Goal: Information Seeking & Learning: Learn about a topic

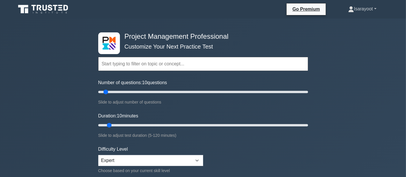
click at [356, 10] on link "Isarayoot" at bounding box center [362, 9] width 56 height 12
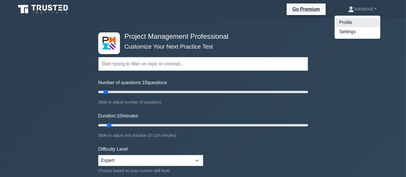
click at [346, 22] on link "Profile" at bounding box center [358, 22] width 46 height 9
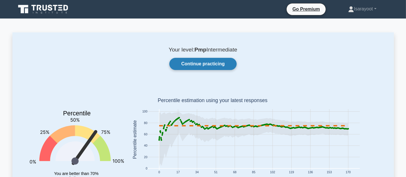
click at [200, 66] on link "Continue practicing" at bounding box center [202, 64] width 67 height 12
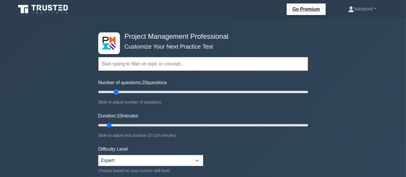
drag, startPoint x: 107, startPoint y: 91, endPoint x: 115, endPoint y: 92, distance: 7.8
type input "20"
click at [115, 92] on input "Number of questions: 20 questions" at bounding box center [203, 91] width 210 height 7
drag, startPoint x: 110, startPoint y: 125, endPoint x: 134, endPoint y: 126, distance: 23.5
type input "25"
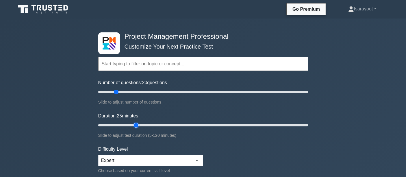
click at [134, 126] on input "Duration: 25 minutes" at bounding box center [203, 125] width 210 height 7
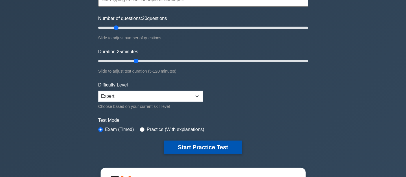
click at [221, 146] on button "Start Practice Test" at bounding box center [203, 146] width 78 height 13
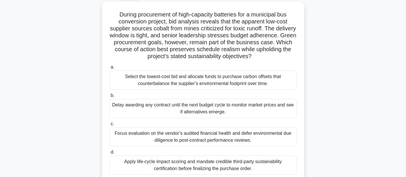
scroll to position [64, 0]
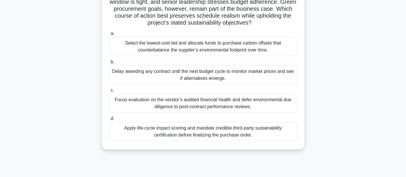
click at [275, 130] on div "Apply life-cycle impact scoring and mandate credible third-party sustainability…" at bounding box center [203, 131] width 187 height 19
click at [110, 121] on input "d. Apply life-cycle impact scoring and mandate credible third-party sustainabil…" at bounding box center [110, 119] width 0 height 4
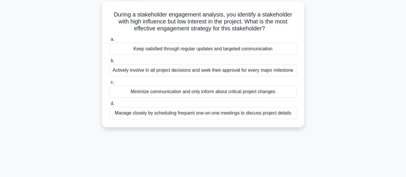
scroll to position [0, 0]
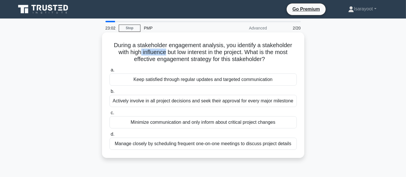
drag, startPoint x: 139, startPoint y: 54, endPoint x: 164, endPoint y: 54, distance: 25.4
click at [164, 54] on h5 "During a stakeholder engagement analysis, you identify a stakeholder with high …" at bounding box center [203, 52] width 188 height 21
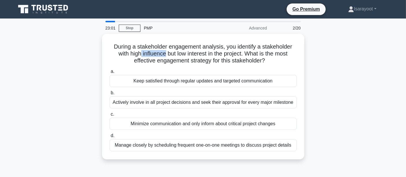
copy h5 "influence"
click at [333, 61] on div "During a stakeholder engagement analysis, you identify a stakeholder with high …" at bounding box center [203, 100] width 382 height 132
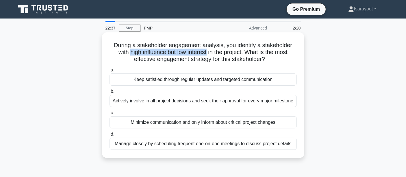
drag, startPoint x: 127, startPoint y: 51, endPoint x: 208, endPoint y: 52, distance: 80.9
click at [208, 52] on h5 "During a stakeholder engagement analysis, you identify a stakeholder with high …" at bounding box center [203, 52] width 188 height 21
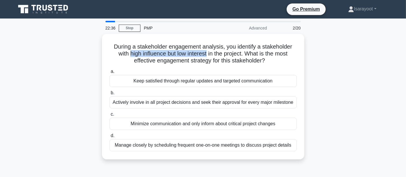
copy h5 "high influence but low interest"
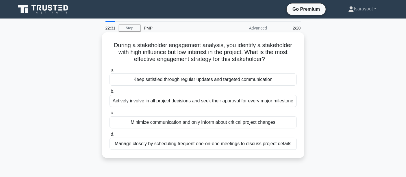
click at [233, 59] on h5 "During a stakeholder engagement analysis, you identify a stakeholder with high …" at bounding box center [203, 52] width 188 height 21
click at [239, 80] on div "Keep satisfied through regular updates and targeted communication" at bounding box center [203, 79] width 187 height 12
click at [110, 72] on input "a. Keep satisfied through regular updates and targeted communication" at bounding box center [110, 70] width 0 height 4
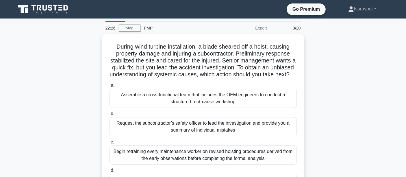
scroll to position [32, 0]
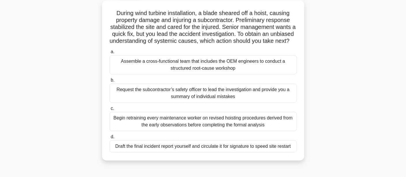
click at [261, 73] on div "Assemble a cross-functional team that includes the OEM engineers to conduct a s…" at bounding box center [203, 64] width 187 height 19
click at [110, 54] on input "a. Assemble a cross-functional team that includes the OEM engineers to conduct …" at bounding box center [110, 52] width 0 height 4
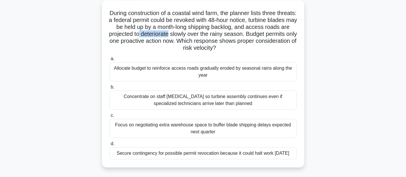
drag, startPoint x: 169, startPoint y: 34, endPoint x: 199, endPoint y: 32, distance: 30.1
click at [199, 32] on h5 "During construction of a coastal wind farm, the planner lists three threats: a …" at bounding box center [203, 31] width 188 height 42
copy h5 "deteriorate"
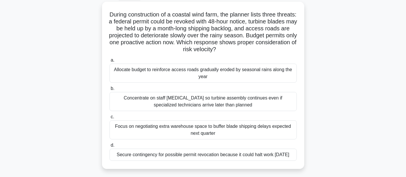
click at [350, 70] on div "During construction of a coastal wind farm, the planner lists three threats: a …" at bounding box center [203, 89] width 382 height 174
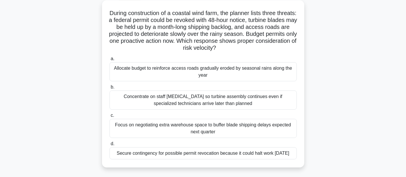
click at [267, 72] on div "Allocate budget to reinforce access roads gradually eroded by seasonal rains al…" at bounding box center [203, 71] width 187 height 19
click at [110, 61] on input "a. Allocate budget to reinforce access roads gradually eroded by seasonal rains…" at bounding box center [110, 59] width 0 height 4
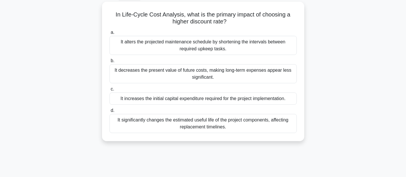
scroll to position [0, 0]
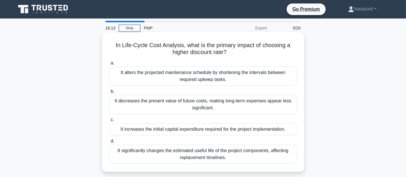
click at [227, 105] on div "It decreases the present value of future costs, making long-term expenses appea…" at bounding box center [203, 104] width 187 height 19
click at [110, 93] on input "b. It decreases the present value of future costs, making long-term expenses ap…" at bounding box center [110, 92] width 0 height 4
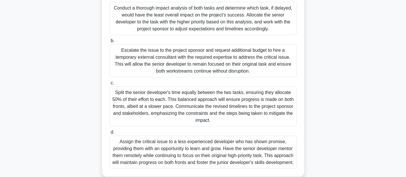
scroll to position [96, 0]
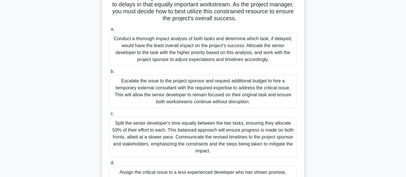
click at [256, 89] on div "Escalate the issue to the project sponsor and request additional budget to hire…" at bounding box center [203, 91] width 187 height 33
click at [110, 73] on input "b. Escalate the issue to the project sponsor and request additional budget to h…" at bounding box center [110, 72] width 0 height 4
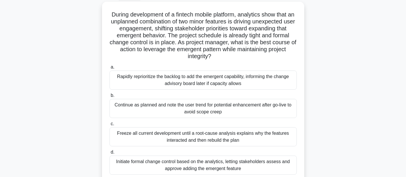
scroll to position [64, 0]
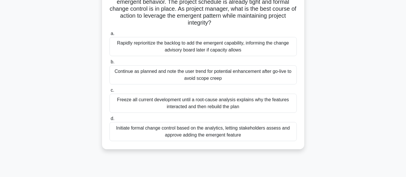
click at [215, 132] on div "Initiate formal change control based on the analytics, letting stakeholders ass…" at bounding box center [203, 131] width 187 height 19
click at [110, 121] on input "d. Initiate formal change control based on the analytics, letting stakeholders …" at bounding box center [110, 119] width 0 height 4
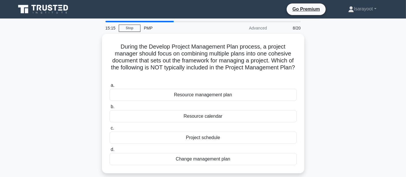
scroll to position [32, 0]
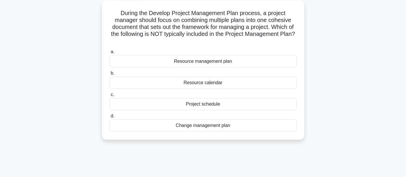
click at [232, 83] on div "Resource calendar" at bounding box center [203, 83] width 187 height 12
click at [110, 75] on input "b. Resource calendar" at bounding box center [110, 73] width 0 height 4
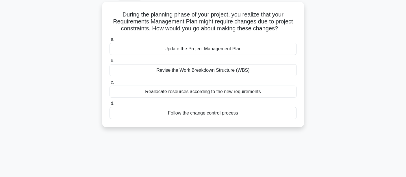
scroll to position [0, 0]
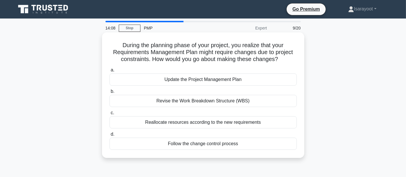
click at [247, 122] on div "Reallocate resources according to the new requirements" at bounding box center [203, 122] width 187 height 12
click at [110, 115] on input "c. Reallocate resources according to the new requirements" at bounding box center [110, 113] width 0 height 4
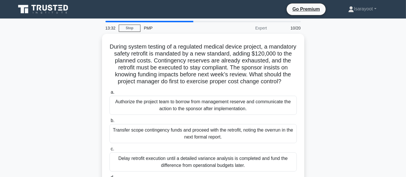
scroll to position [32, 0]
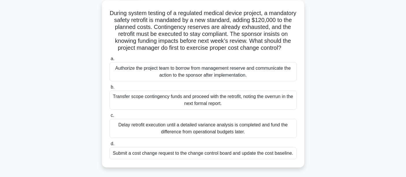
click at [207, 159] on div "Submit a cost change request to the change control board and update the cost ba…" at bounding box center [203, 153] width 187 height 12
click at [110, 146] on input "d. Submit a cost change request to the change control board and update the cost…" at bounding box center [110, 144] width 0 height 4
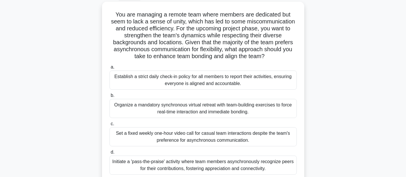
scroll to position [64, 0]
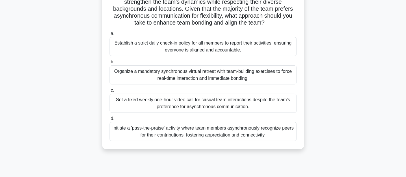
drag, startPoint x: 252, startPoint y: 100, endPoint x: 267, endPoint y: 100, distance: 15.6
click at [267, 100] on div "Set a fixed weekly one-hour video call for casual team interactions despite the…" at bounding box center [203, 103] width 187 height 19
copy div "despite"
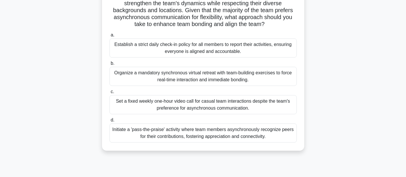
click at [361, 66] on div "You are managing a remote team where members are dedicated but seem to lack a s…" at bounding box center [203, 64] width 382 height 188
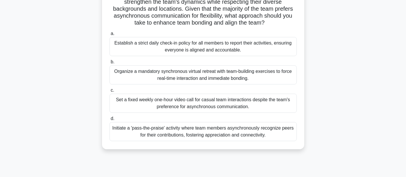
click at [229, 105] on div "Set a fixed weekly one-hour video call for casual team interactions despite the…" at bounding box center [203, 103] width 187 height 19
click at [110, 92] on input "c. Set a fixed weekly one-hour video call for casual team interactions despite …" at bounding box center [110, 90] width 0 height 4
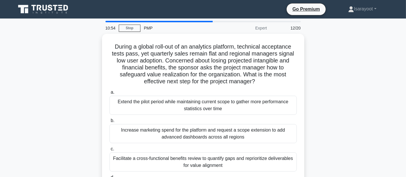
scroll to position [32, 0]
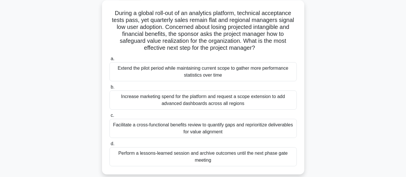
click at [260, 129] on div "Facilitate a cross-functional benefits review to quantify gaps and reprioritize…" at bounding box center [203, 128] width 187 height 19
click at [110, 117] on input "c. Facilitate a cross-functional benefits review to quantify gaps and repriorit…" at bounding box center [110, 116] width 0 height 4
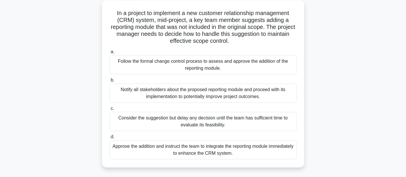
click at [249, 67] on div "Follow the formal change control process to assess and approve the addition of …" at bounding box center [203, 64] width 187 height 19
click at [110, 54] on input "a. Follow the formal change control process to assess and approve the addition …" at bounding box center [110, 52] width 0 height 4
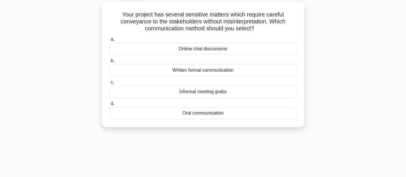
scroll to position [0, 0]
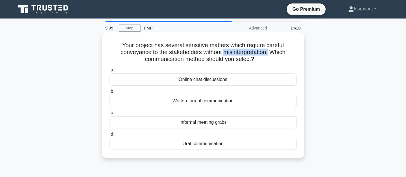
drag, startPoint x: 223, startPoint y: 54, endPoint x: 270, endPoint y: 53, distance: 46.8
click at [270, 53] on h5 "Your project has several sensitive matters which require careful conveyance to …" at bounding box center [203, 52] width 188 height 21
copy h5 "misinterpretation."
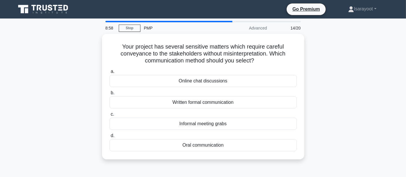
click at [342, 74] on div "Your project has several sensitive matters which require careful conveyance to …" at bounding box center [203, 100] width 382 height 132
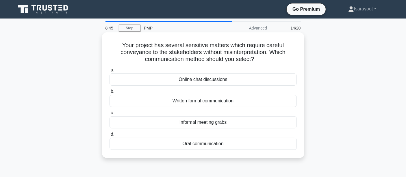
click at [207, 103] on div "Written formal communication" at bounding box center [203, 101] width 187 height 12
click at [110, 93] on input "b. Written formal communication" at bounding box center [110, 92] width 0 height 4
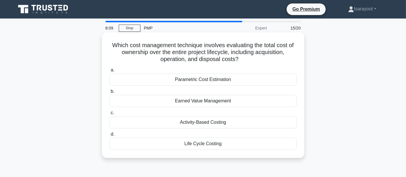
click at [243, 144] on div "Life Cycle Costing" at bounding box center [203, 144] width 187 height 12
click at [110, 136] on input "d. Life Cycle Costing" at bounding box center [110, 134] width 0 height 4
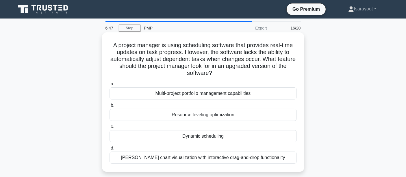
click at [209, 157] on div "Gantt chart visualization with interactive drag-and-drop functionality" at bounding box center [203, 157] width 187 height 12
click at [110, 150] on input "d. Gantt chart visualization with interactive drag-and-drop functionality" at bounding box center [110, 148] width 0 height 4
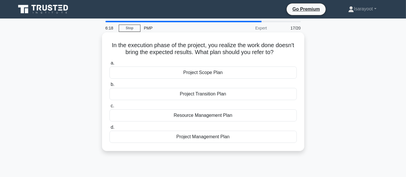
click at [241, 137] on div "Project Management Plan" at bounding box center [203, 137] width 187 height 12
click at [110, 129] on input "d. Project Management Plan" at bounding box center [110, 127] width 0 height 4
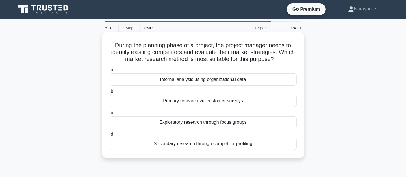
click at [275, 125] on div "Exploratory research through focus groups" at bounding box center [203, 122] width 187 height 12
click at [110, 115] on input "c. Exploratory research through focus groups" at bounding box center [110, 113] width 0 height 4
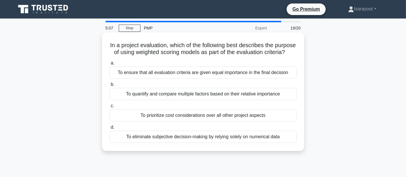
click at [286, 100] on div "To quantify and compare multiple factors based on their relative importance" at bounding box center [203, 94] width 187 height 12
click at [110, 86] on input "b. To quantify and compare multiple factors based on their relative importance" at bounding box center [110, 85] width 0 height 4
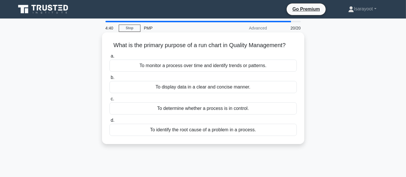
click at [201, 86] on div "To display data in a clear and concise manner." at bounding box center [203, 87] width 187 height 12
click at [110, 79] on input "b. To display data in a clear and concise manner." at bounding box center [110, 78] width 0 height 4
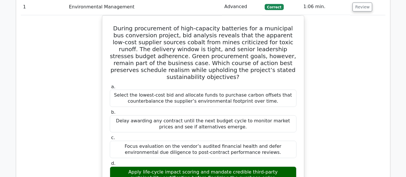
scroll to position [610, 0]
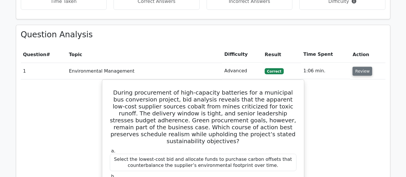
click at [366, 67] on button "Review" at bounding box center [363, 71] width 20 height 9
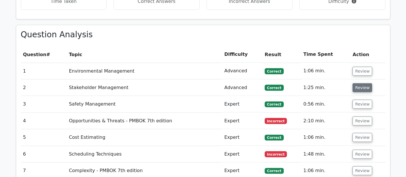
click at [362, 83] on button "Review" at bounding box center [363, 87] width 20 height 9
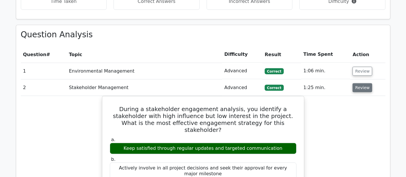
click at [360, 83] on button "Review" at bounding box center [363, 87] width 20 height 9
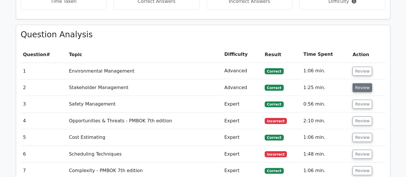
click at [360, 83] on button "Review" at bounding box center [363, 87] width 20 height 9
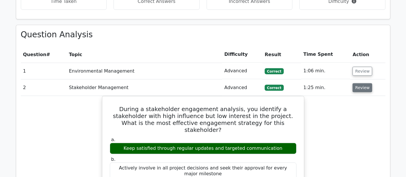
click at [362, 83] on button "Review" at bounding box center [363, 87] width 20 height 9
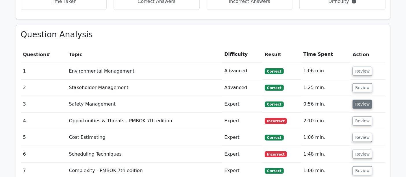
click at [360, 100] on button "Review" at bounding box center [363, 104] width 20 height 9
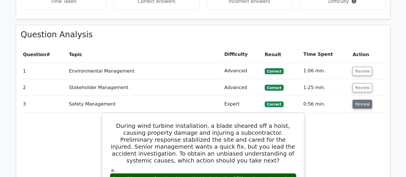
click at [360, 100] on button "Review" at bounding box center [363, 104] width 20 height 9
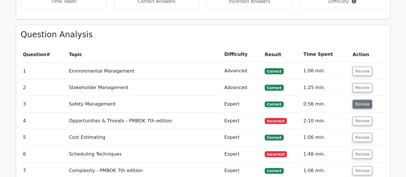
scroll to position [642, 0]
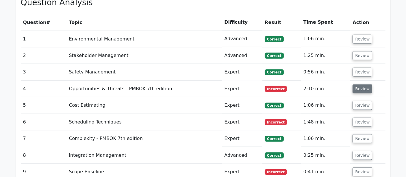
click at [362, 84] on button "Review" at bounding box center [363, 88] width 20 height 9
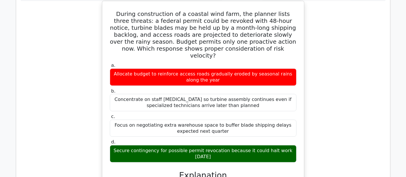
scroll to position [706, 0]
